Goal: Transaction & Acquisition: Purchase product/service

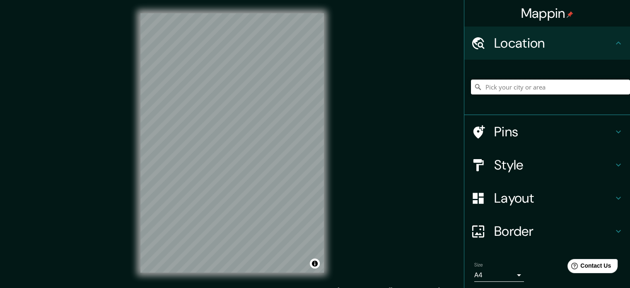
click at [521, 91] on input "Pick your city or area" at bounding box center [550, 87] width 159 height 15
type input "[GEOGRAPHIC_DATA][PERSON_NAME], 78395 [GEOGRAPHIC_DATA][PERSON_NAME], [GEOGRAPH…"
click at [518, 198] on h4 "Layout" at bounding box center [553, 198] width 119 height 17
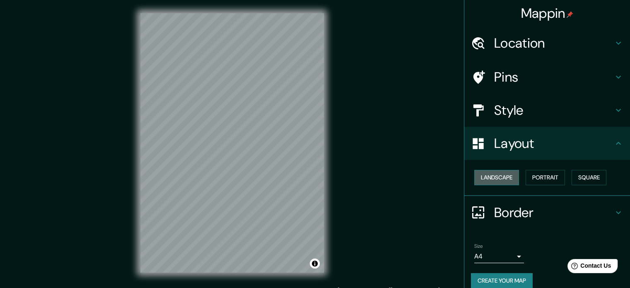
click at [491, 181] on button "Landscape" at bounding box center [496, 177] width 45 height 15
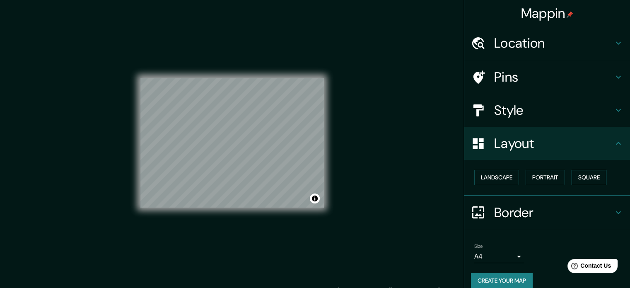
click at [574, 178] on button "Square" at bounding box center [589, 177] width 35 height 15
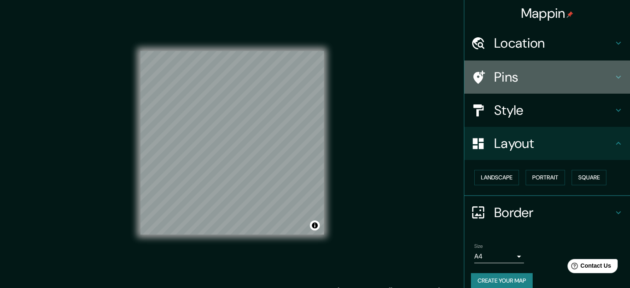
click at [524, 69] on h4 "Pins" at bounding box center [553, 77] width 119 height 17
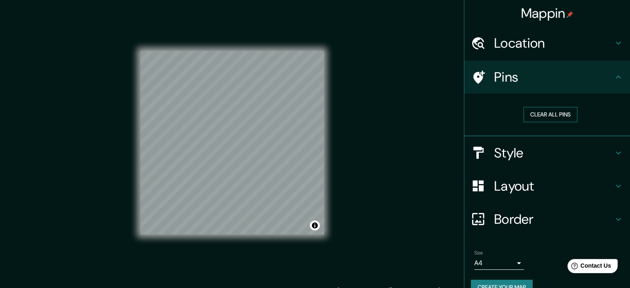
click at [550, 111] on button "Clear all pins" at bounding box center [551, 114] width 54 height 15
drag, startPoint x: 214, startPoint y: 131, endPoint x: 219, endPoint y: 134, distance: 6.0
click at [217, 134] on div at bounding box center [218, 133] width 7 height 7
drag, startPoint x: 219, startPoint y: 135, endPoint x: 222, endPoint y: 139, distance: 5.0
click at [222, 139] on div at bounding box center [221, 136] width 7 height 7
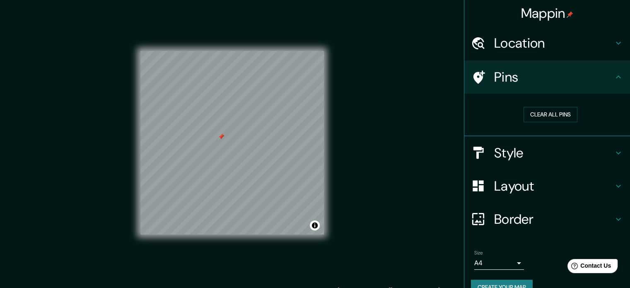
click at [222, 134] on div at bounding box center [221, 136] width 7 height 7
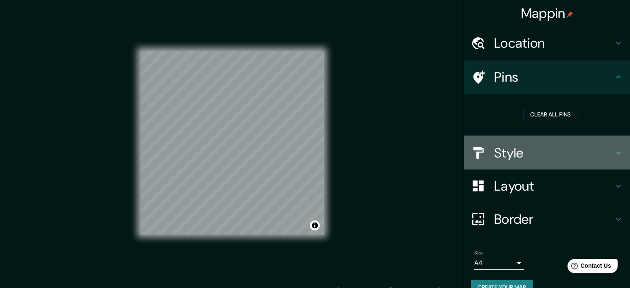
click at [495, 154] on h4 "Style" at bounding box center [553, 153] width 119 height 17
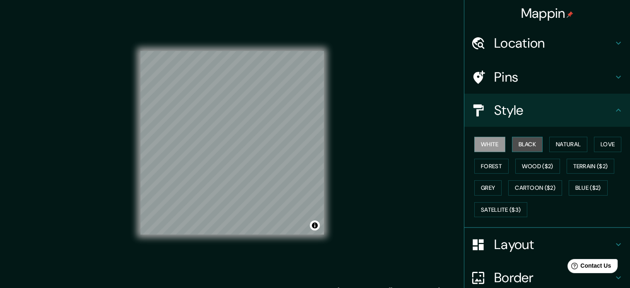
click at [515, 145] on button "Black" at bounding box center [527, 144] width 31 height 15
click at [559, 152] on div "White Black Natural Love Forest Wood ($2) Terrain ($2) Grey Cartoon ($2) Blue (…" at bounding box center [550, 176] width 159 height 87
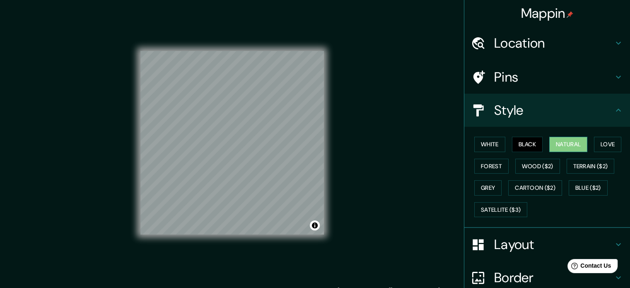
click at [561, 146] on button "Natural" at bounding box center [568, 144] width 38 height 15
click at [600, 144] on button "Love" at bounding box center [607, 144] width 27 height 15
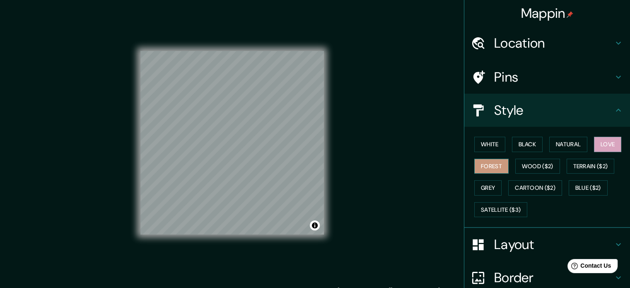
click at [486, 164] on button "Forest" at bounding box center [491, 166] width 34 height 15
click at [487, 183] on button "Grey" at bounding box center [487, 187] width 27 height 15
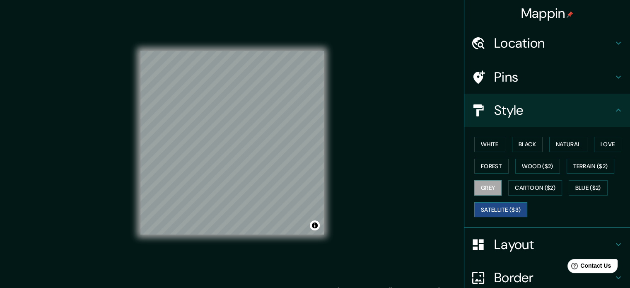
click at [499, 208] on button "Satellite ($3)" at bounding box center [500, 209] width 53 height 15
click at [588, 190] on button "Blue ($2)" at bounding box center [588, 187] width 39 height 15
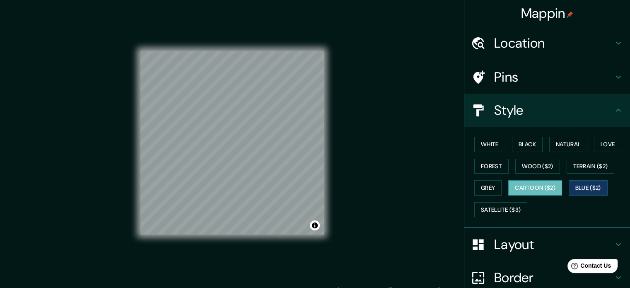
click at [527, 188] on button "Cartoon ($2)" at bounding box center [535, 187] width 54 height 15
click at [189, 135] on div at bounding box center [189, 135] width 7 height 7
click at [486, 143] on button "White" at bounding box center [489, 144] width 31 height 15
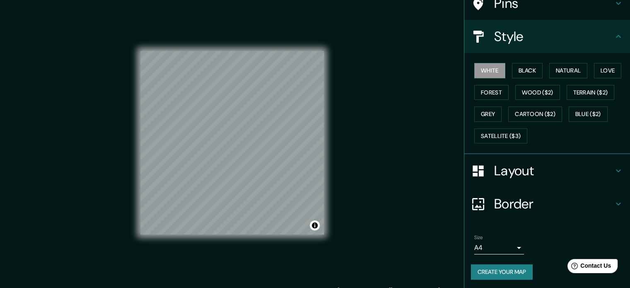
click at [552, 199] on h4 "Border" at bounding box center [553, 204] width 119 height 17
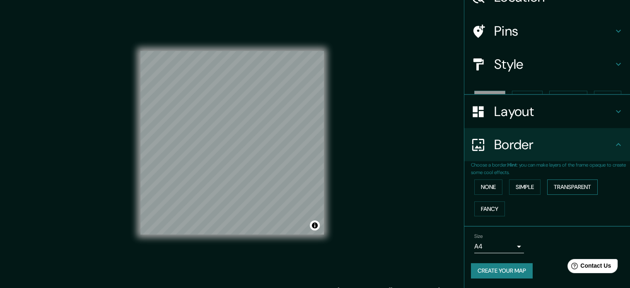
scroll to position [31, 0]
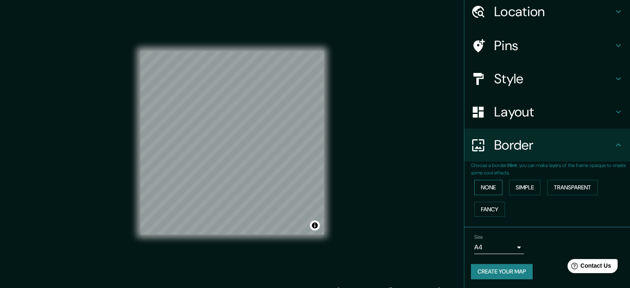
click at [482, 186] on button "None" at bounding box center [488, 187] width 28 height 15
click at [519, 188] on button "Simple" at bounding box center [524, 187] width 31 height 15
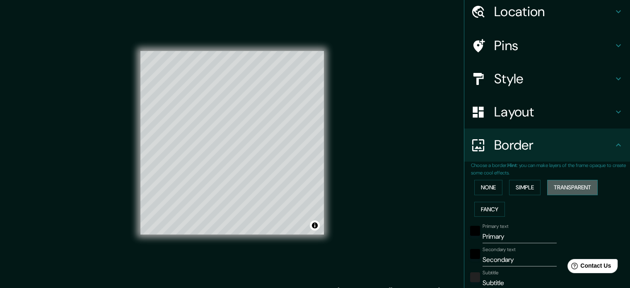
click at [560, 190] on button "Transparent" at bounding box center [572, 187] width 51 height 15
click at [477, 206] on button "Fancy" at bounding box center [489, 209] width 31 height 15
type input "177"
type input "35"
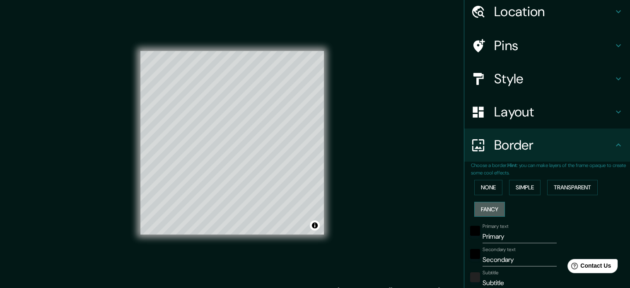
type input "35"
type input "18"
click at [474, 189] on button "None" at bounding box center [488, 187] width 28 height 15
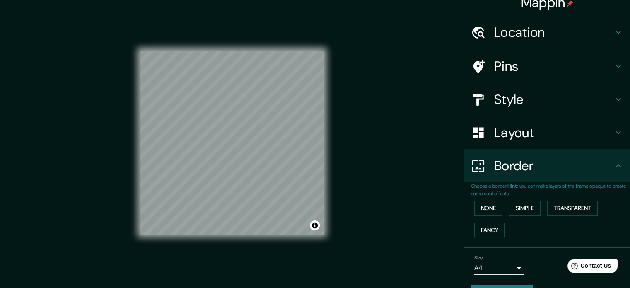
scroll to position [0, 0]
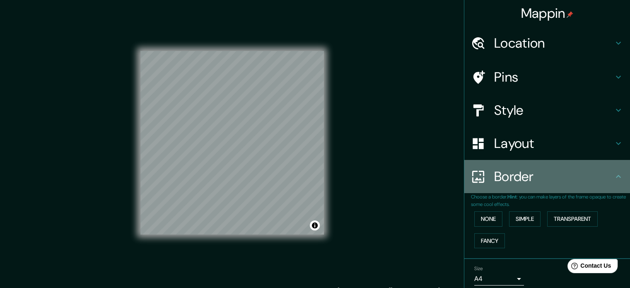
click at [522, 176] on h4 "Border" at bounding box center [553, 176] width 119 height 17
click at [615, 177] on icon at bounding box center [619, 177] width 10 height 10
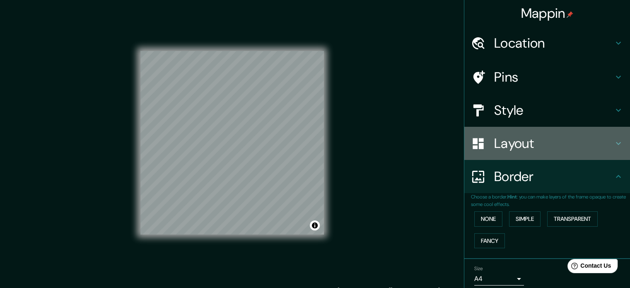
click at [567, 145] on h4 "Layout" at bounding box center [553, 143] width 119 height 17
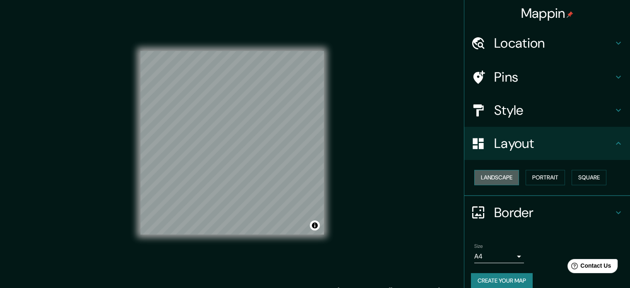
click at [497, 181] on button "Landscape" at bounding box center [496, 177] width 45 height 15
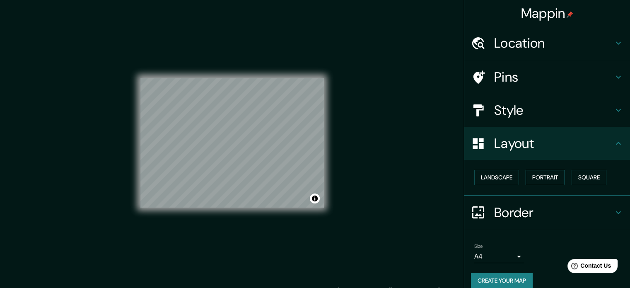
click at [539, 177] on button "Portrait" at bounding box center [545, 177] width 39 height 15
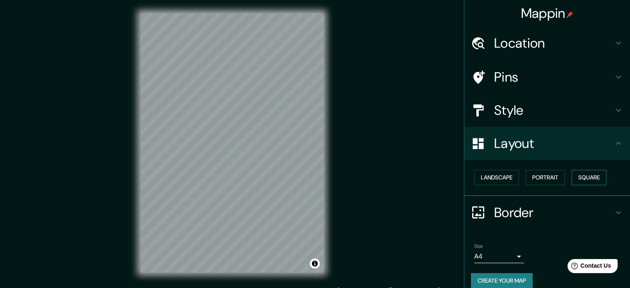
click at [582, 181] on button "Square" at bounding box center [589, 177] width 35 height 15
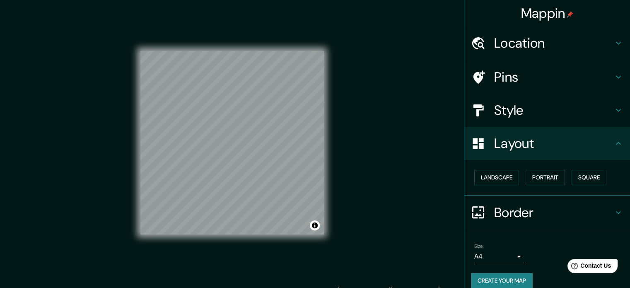
click at [502, 281] on button "Create your map" at bounding box center [502, 280] width 62 height 15
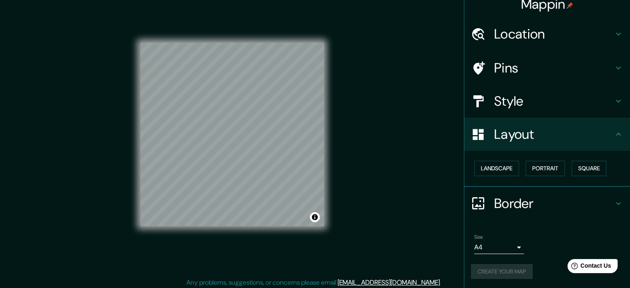
scroll to position [11, 0]
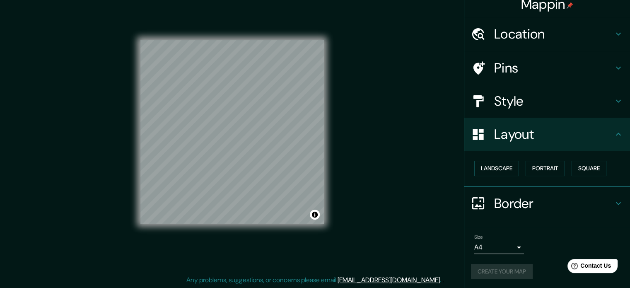
click at [512, 271] on div "Create your map" at bounding box center [547, 271] width 152 height 15
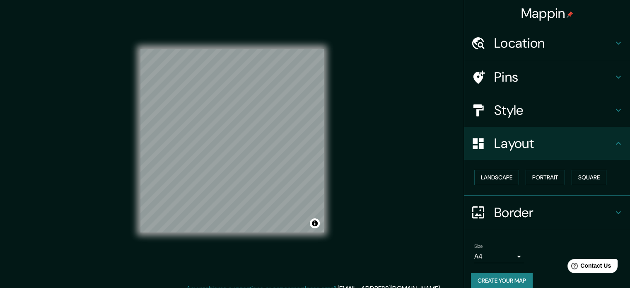
scroll to position [0, 0]
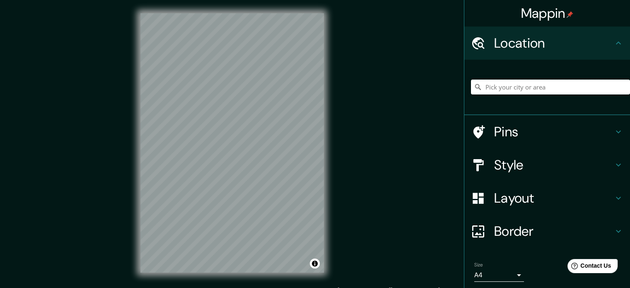
click at [547, 86] on input "Pick your city or area" at bounding box center [550, 87] width 159 height 15
type input "[GEOGRAPHIC_DATA][PERSON_NAME], 78395 [GEOGRAPHIC_DATA][PERSON_NAME], [GEOGRAPH…"
click at [531, 200] on h4 "Layout" at bounding box center [553, 198] width 119 height 17
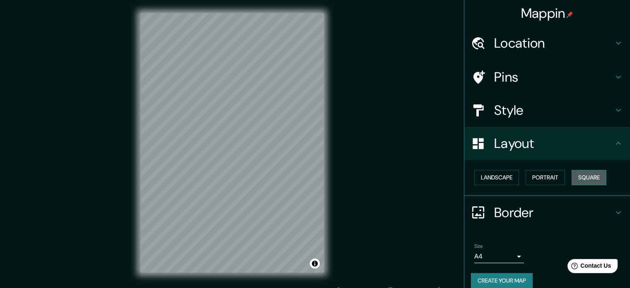
click at [583, 179] on button "Square" at bounding box center [589, 177] width 35 height 15
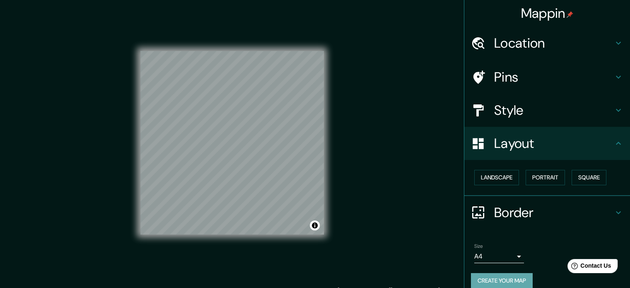
click at [519, 279] on button "Create your map" at bounding box center [502, 280] width 62 height 15
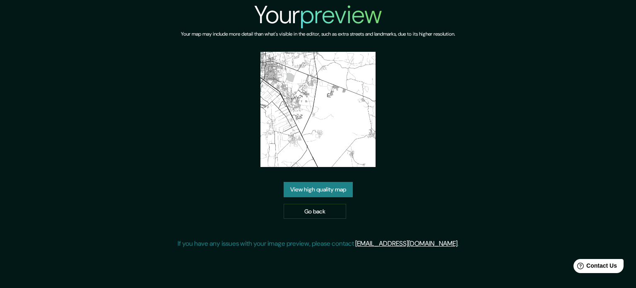
click at [340, 182] on link "View high quality map" at bounding box center [318, 189] width 69 height 15
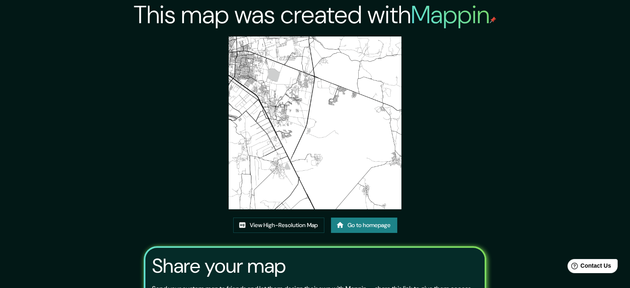
click at [370, 227] on link "Go to homepage" at bounding box center [364, 225] width 66 height 15
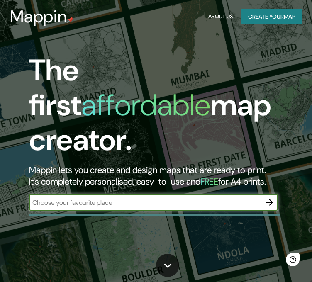
click at [273, 197] on icon "button" at bounding box center [269, 202] width 10 height 10
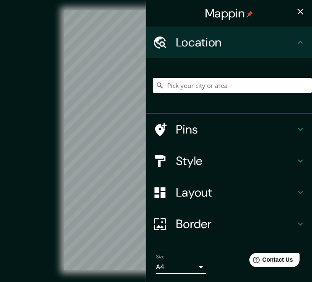
click at [247, 85] on input "Pick your city or area" at bounding box center [231, 85] width 159 height 15
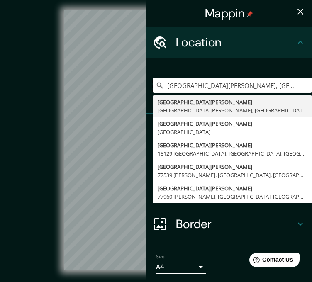
type input "[GEOGRAPHIC_DATA][PERSON_NAME], [GEOGRAPHIC_DATA][PERSON_NAME], [GEOGRAPHIC_DAT…"
click at [297, 10] on icon "button" at bounding box center [300, 12] width 6 height 6
